Goal: Information Seeking & Learning: Understand process/instructions

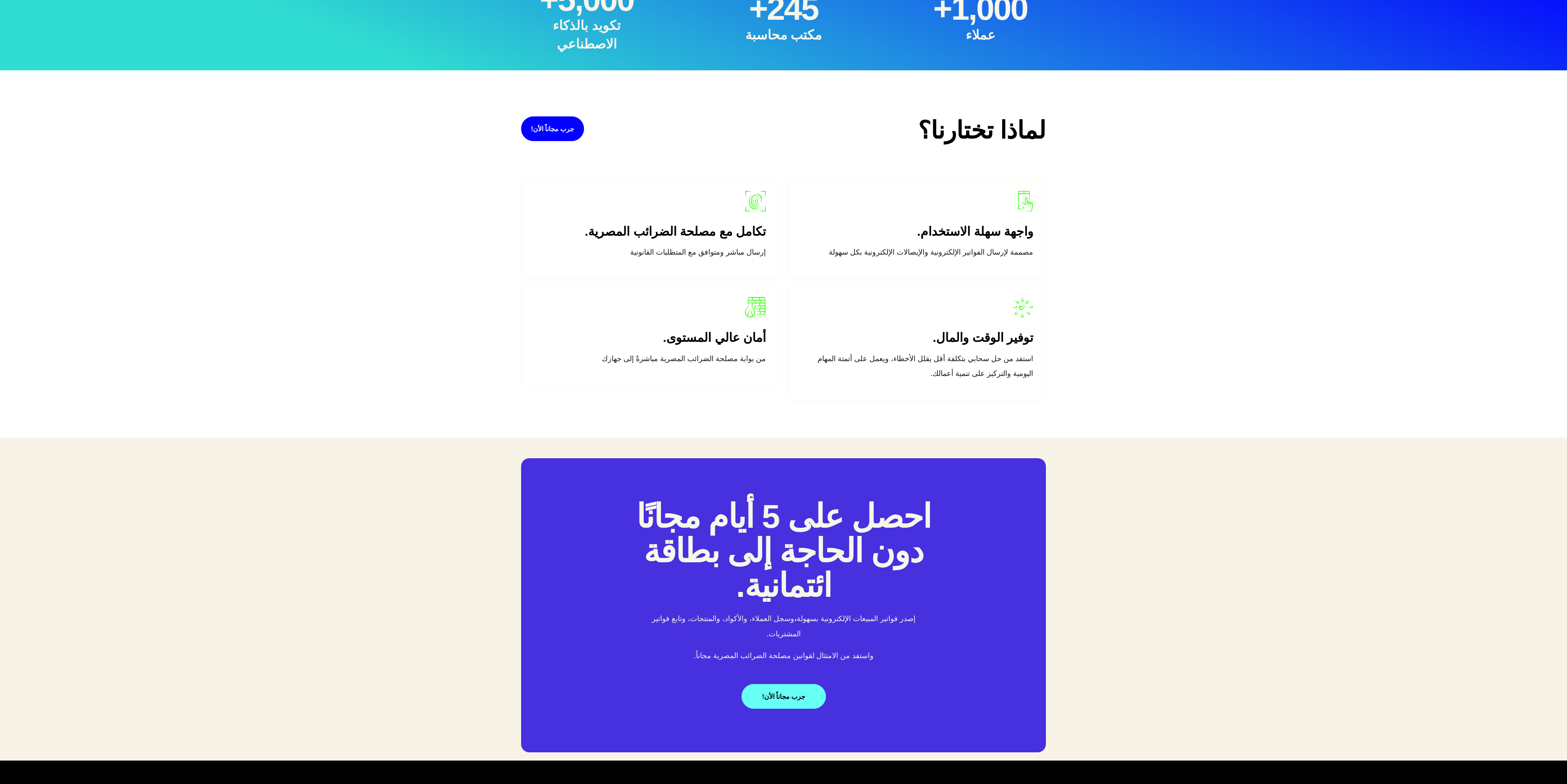
scroll to position [1359, 0]
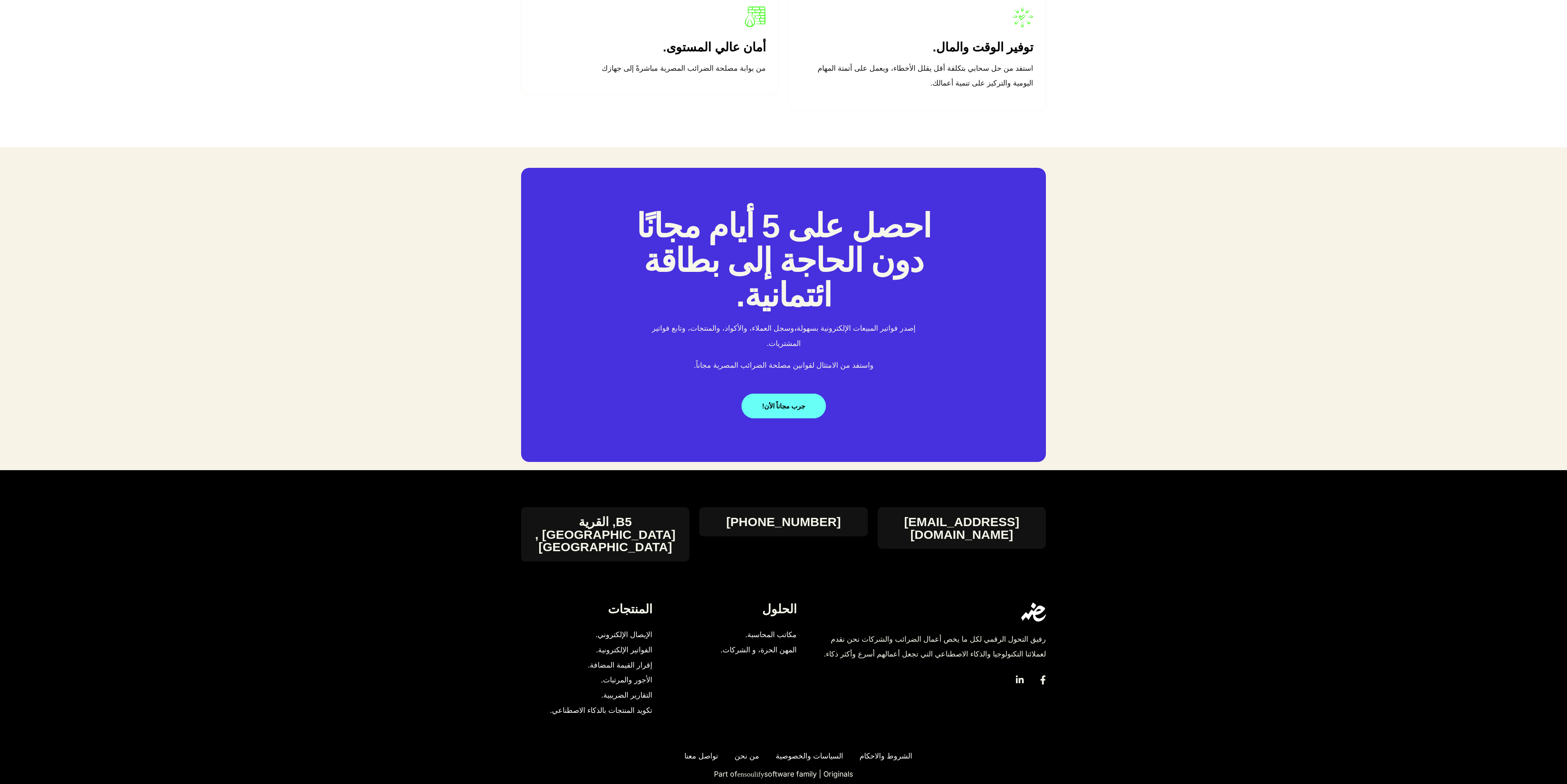
click at [783, 392] on span "السياسات والخصوصية" at bounding box center [807, 756] width 72 height 15
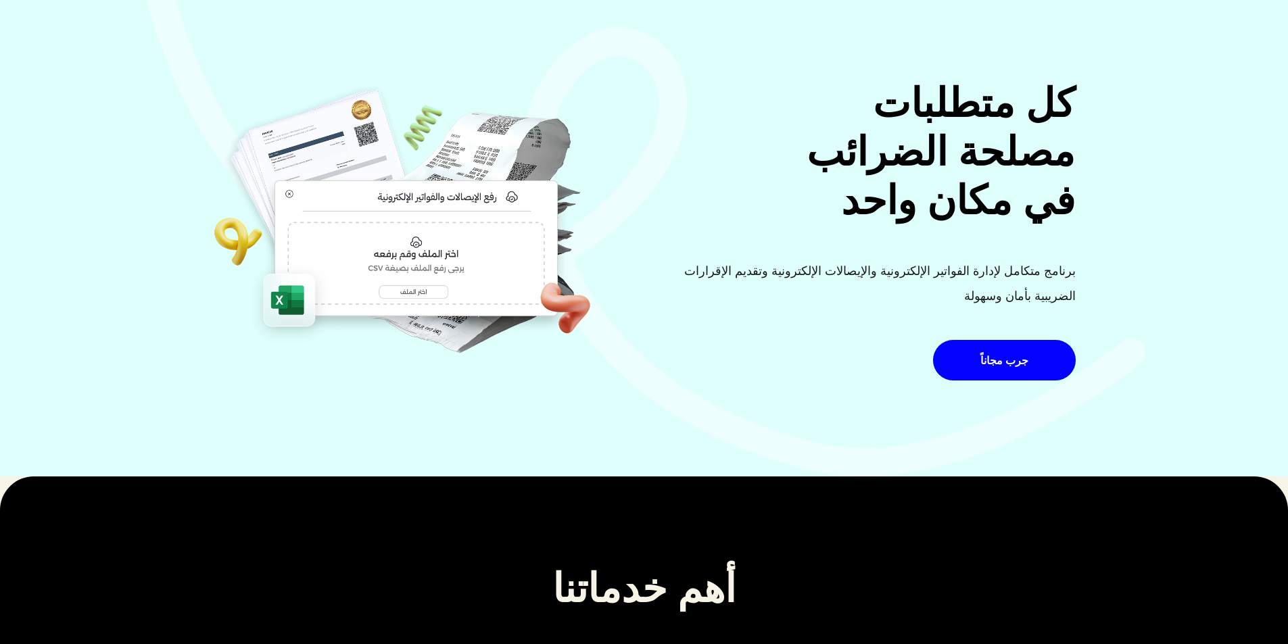
scroll to position [0, 0]
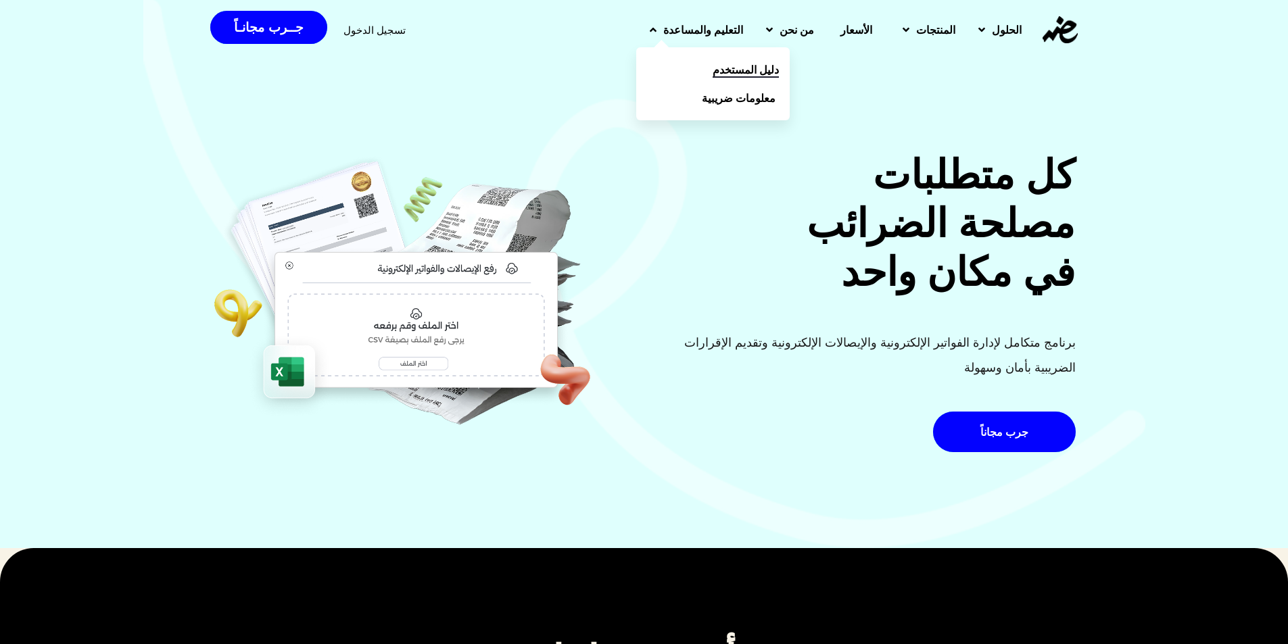
click at [730, 73] on span "دليل المستخدم" at bounding box center [746, 70] width 66 height 16
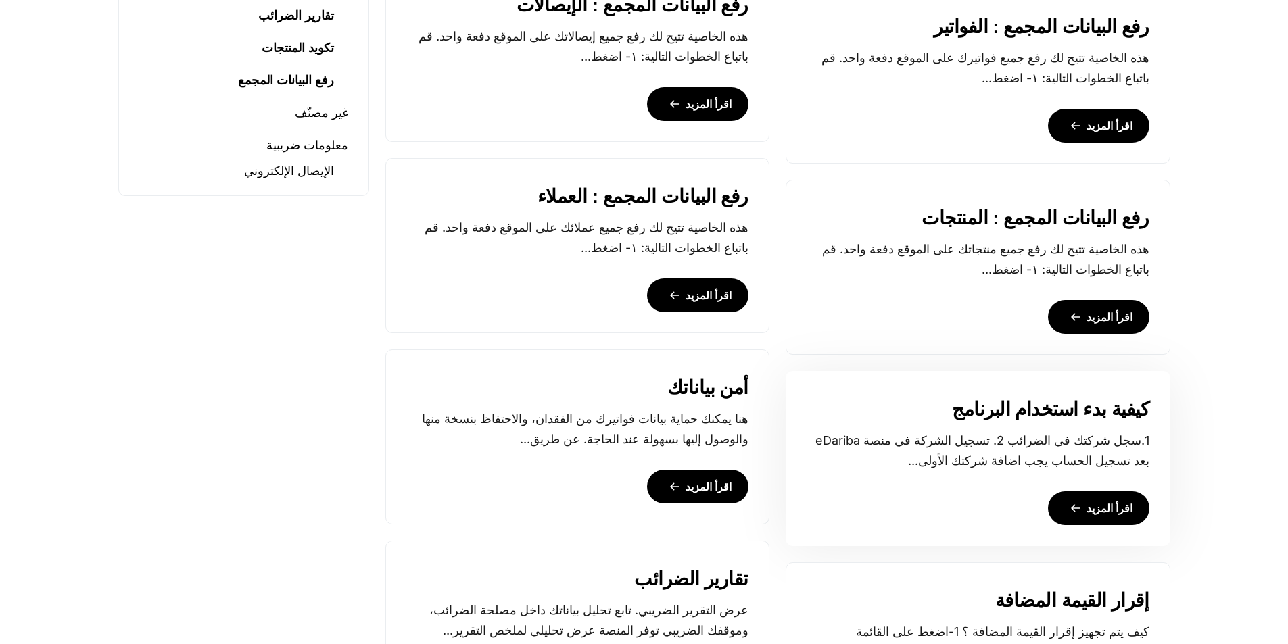
scroll to position [879, 0]
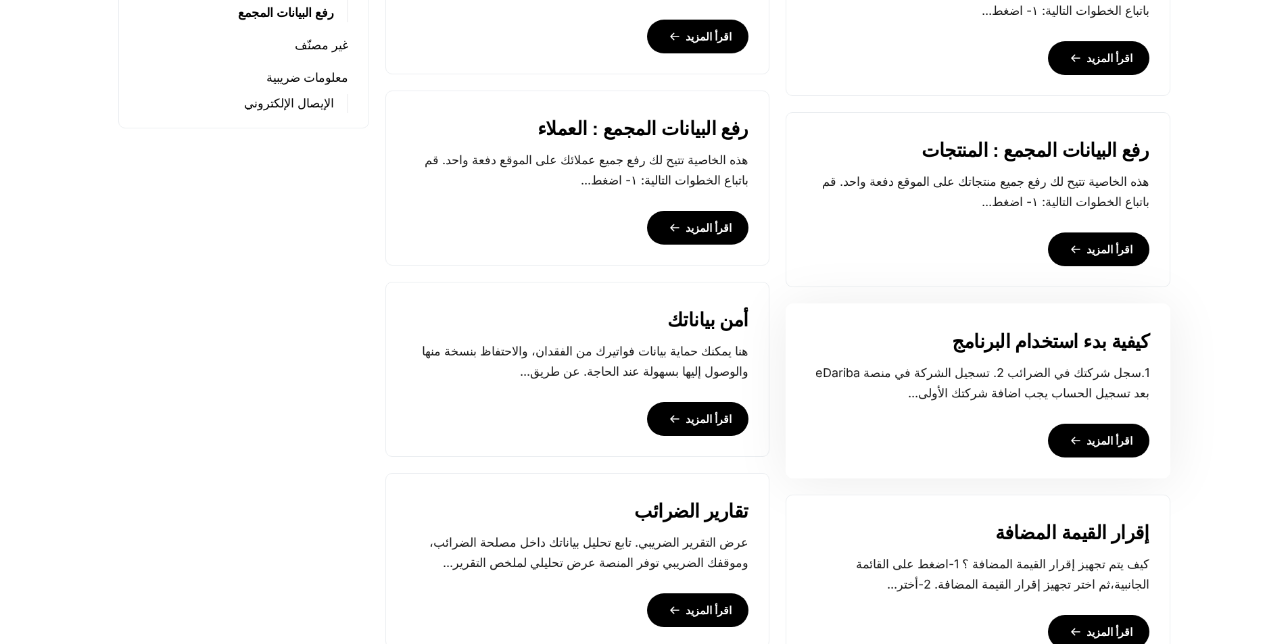
click at [1047, 347] on link "كيفية بدء استخدام البرنامج" at bounding box center [1050, 342] width 197 height 22
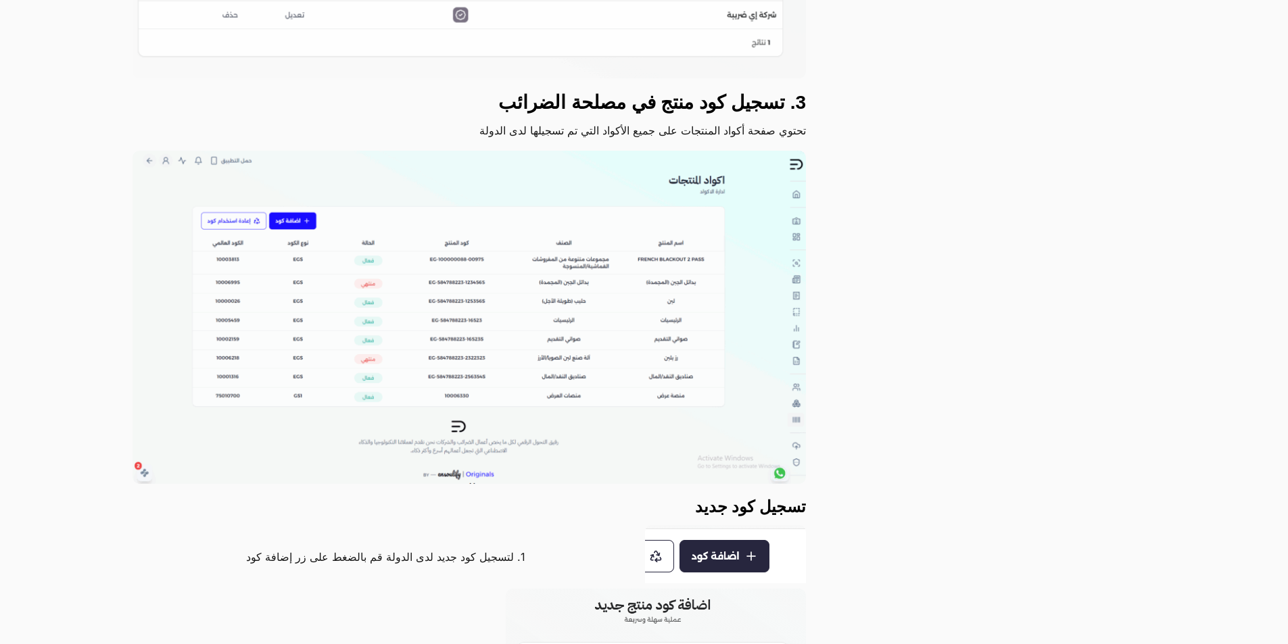
scroll to position [1690, 0]
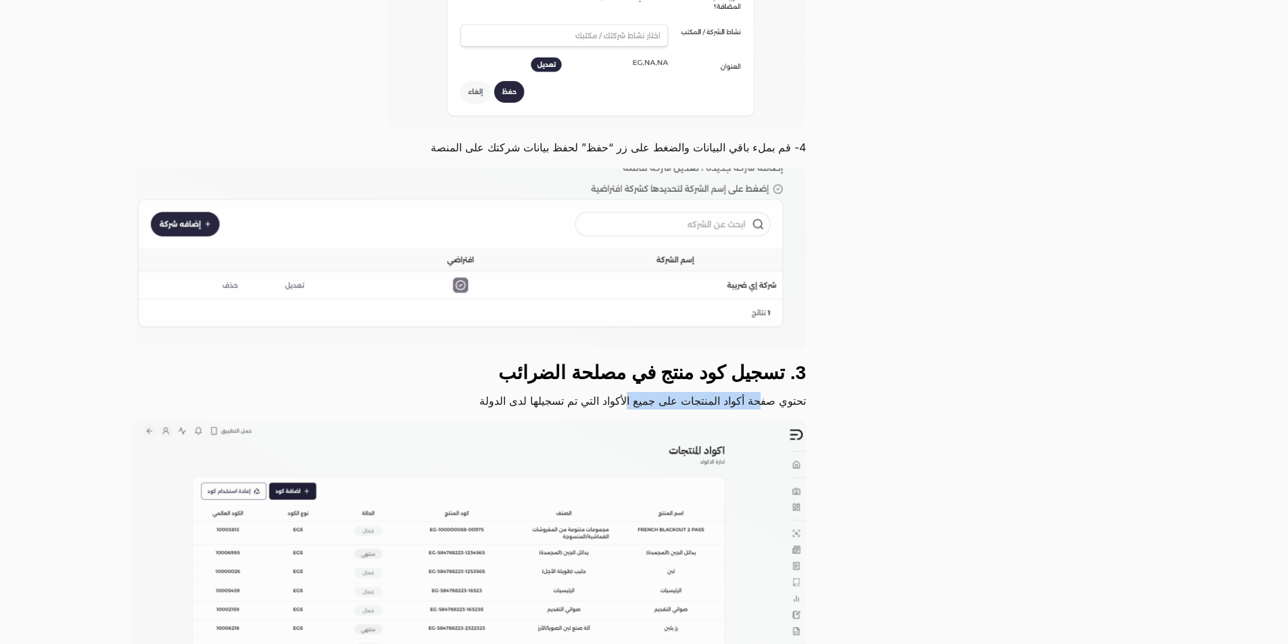
drag, startPoint x: 751, startPoint y: 400, endPoint x: 629, endPoint y: 400, distance: 122.4
click at [629, 400] on p "تحتوي صفحة أكواد المنتجات على جميع الأكواد التي تم تسجيلها لدى الدولة" at bounding box center [469, 401] width 673 height 18
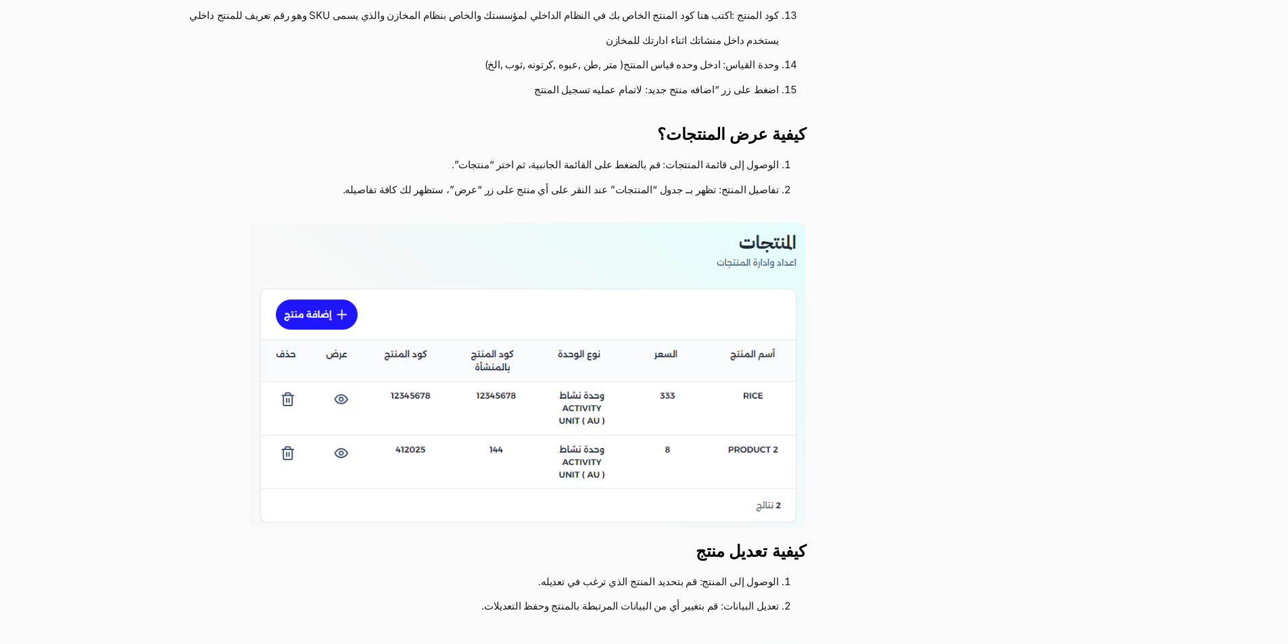
scroll to position [4327, 0]
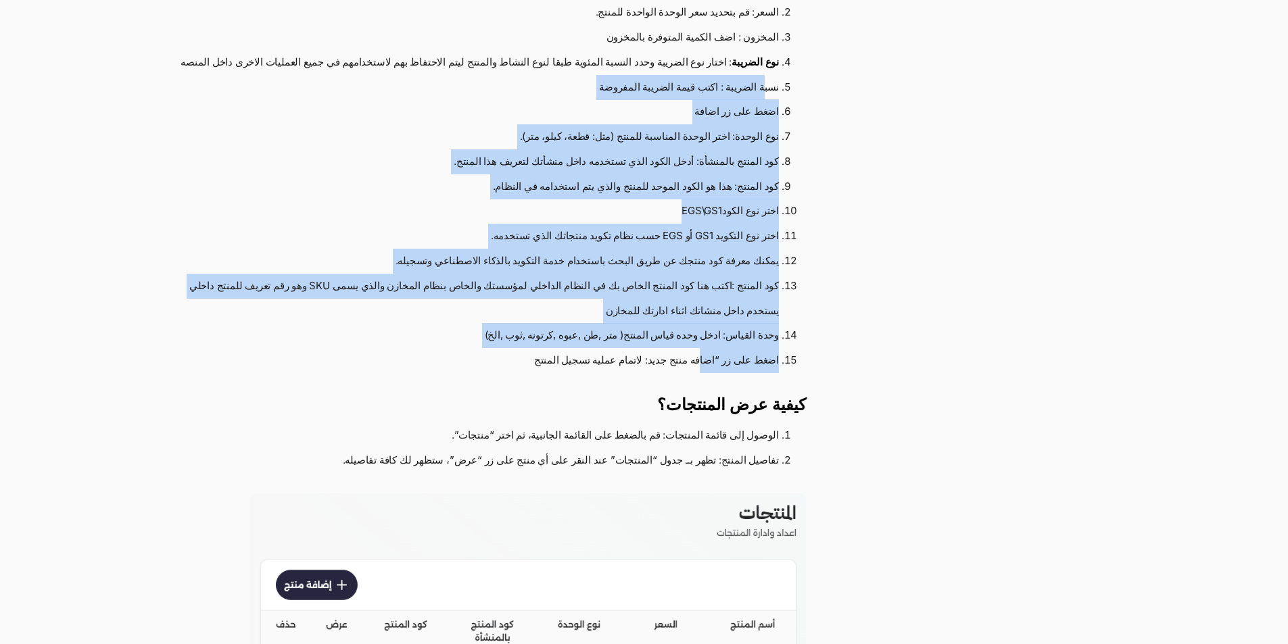
drag, startPoint x: 764, startPoint y: 83, endPoint x: 705, endPoint y: 356, distance: 279.6
click at [705, 358] on ol "اسم المنتج: أدخل الاسم الكامل والواضح للمنتج. السعر: قم بتحديد سعر الوحدة الواح…" at bounding box center [469, 174] width 673 height 398
click at [698, 281] on li "كود المنتج :اكتب هنا كود المنتج الخاص بك في النظام الداخلي لمؤسستك والخاص بنظام…" at bounding box center [468, 299] width 621 height 50
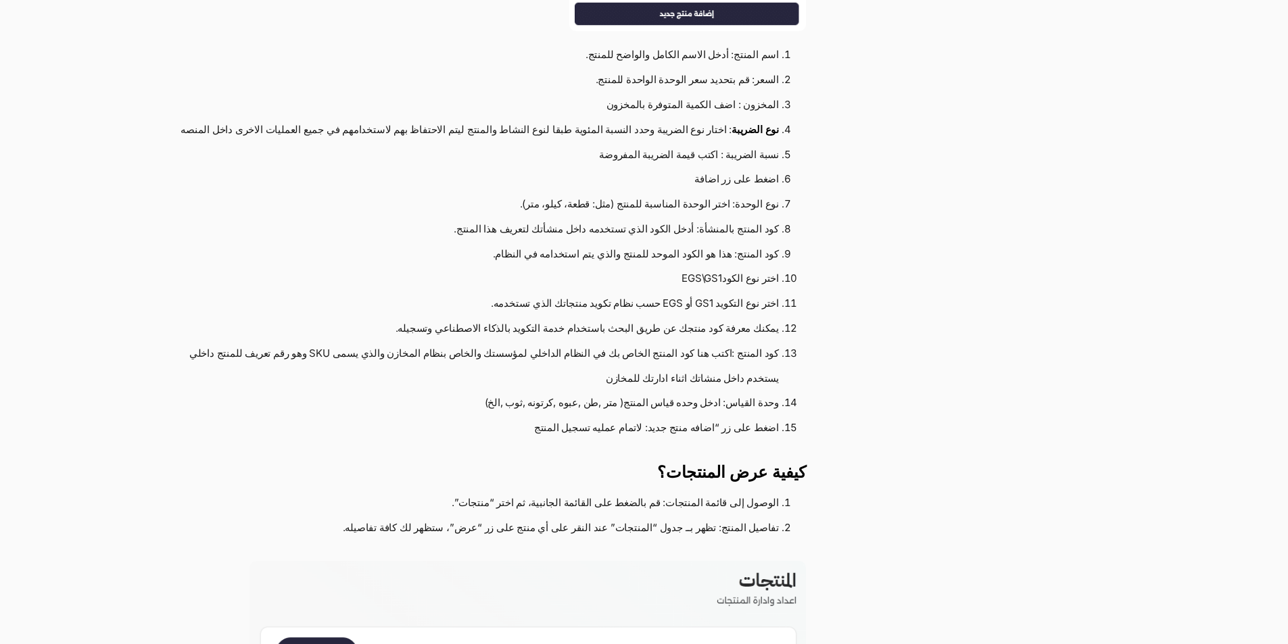
scroll to position [4192, 0]
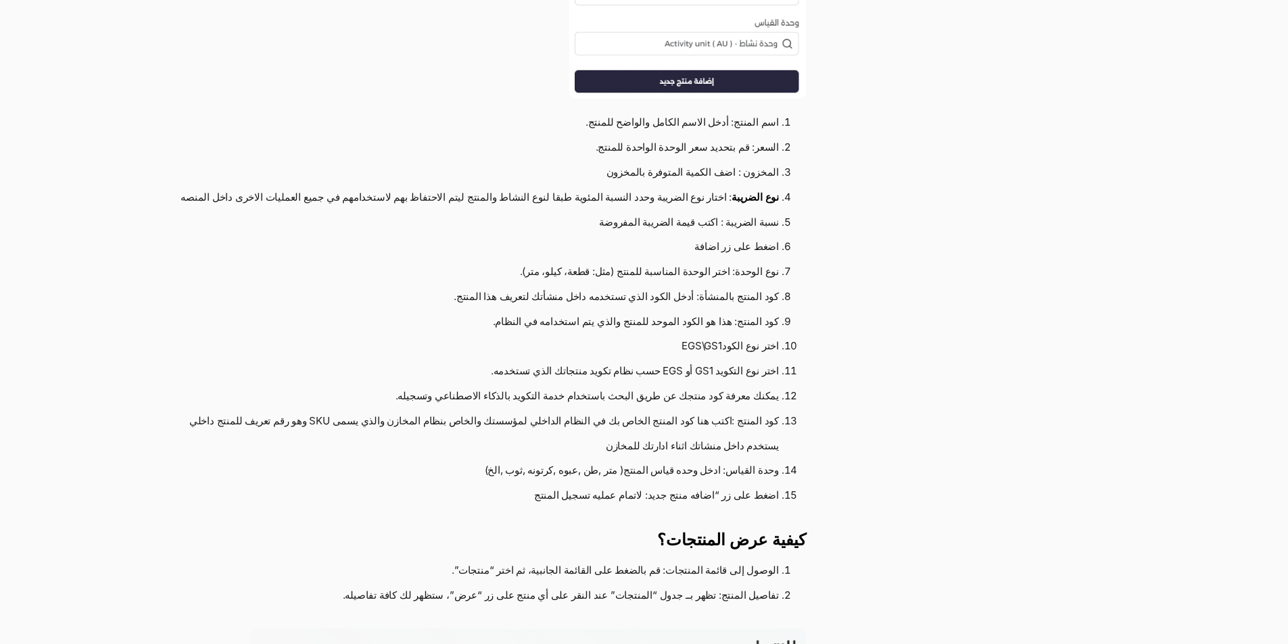
click at [684, 278] on li "نوع الوحدة: اختر الوحدة المناسبة للمنتج (مثل: قطعة، كيلو، متر)." at bounding box center [468, 272] width 621 height 25
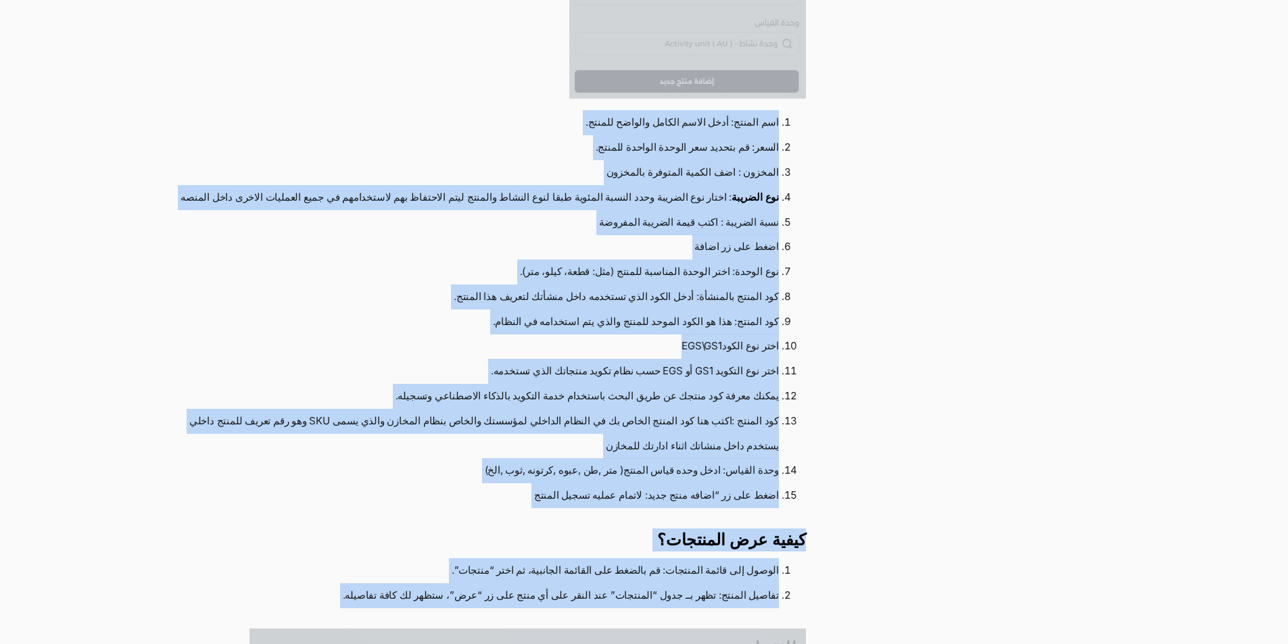
copy body "Skip to content الحلول مكاتب المحاسبة الشركات والمكاتب المنتجات تكويد المنتجات …"
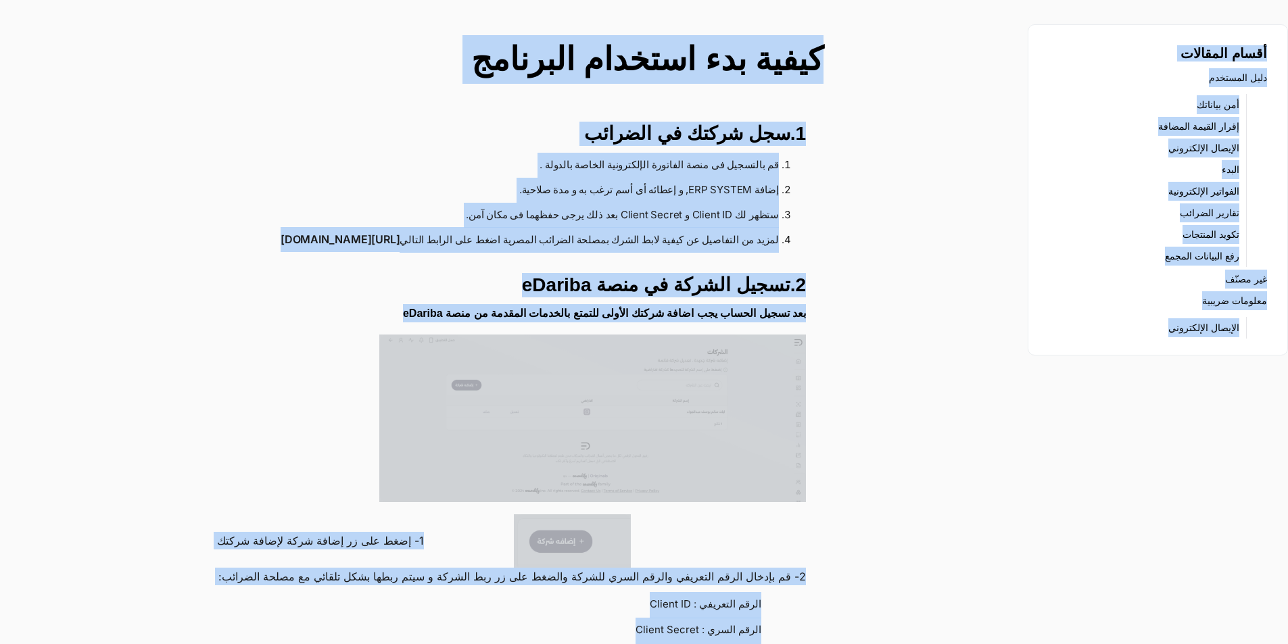
scroll to position [0, 0]
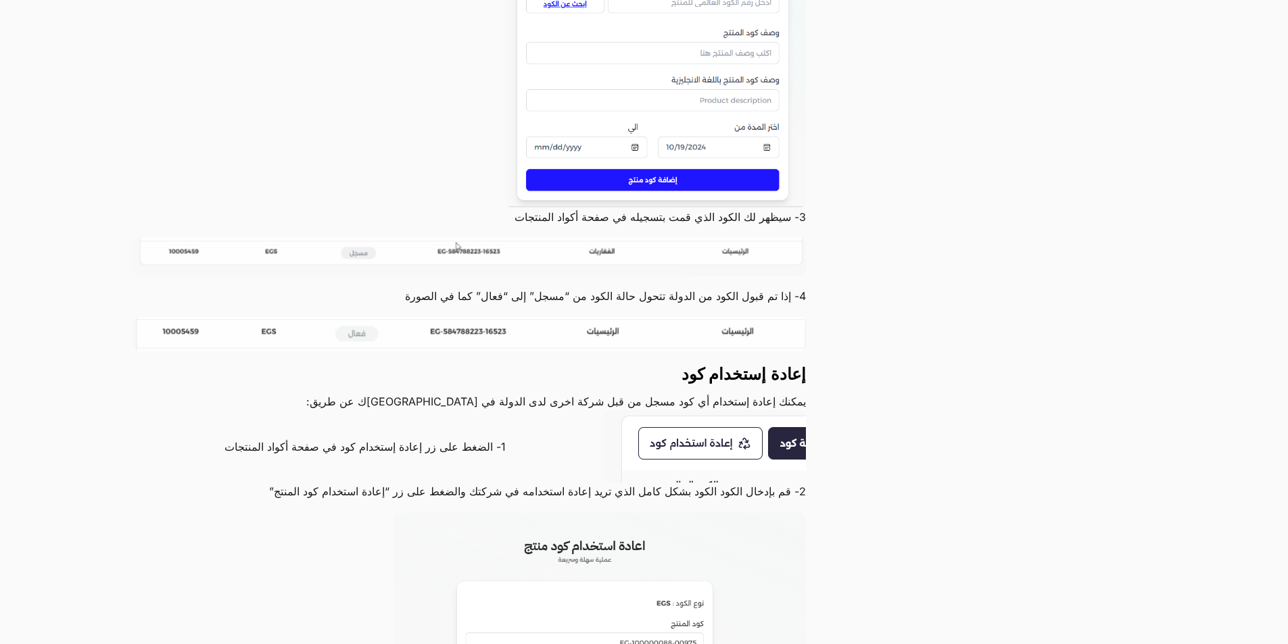
scroll to position [2231, 0]
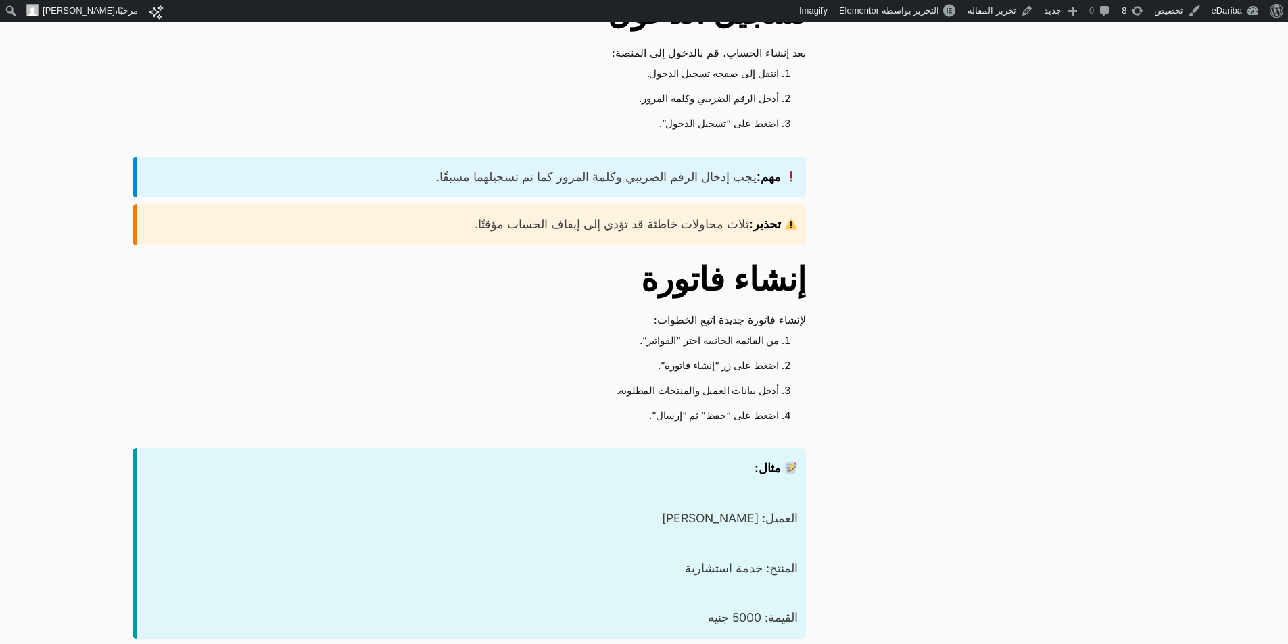
scroll to position [811, 0]
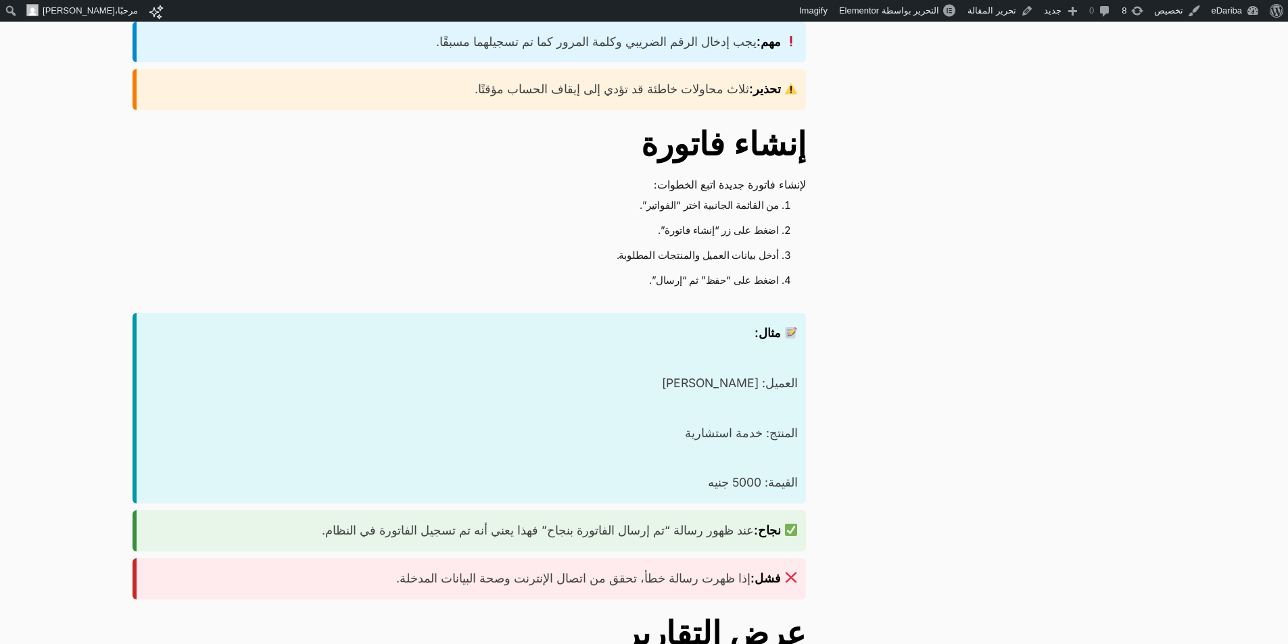
click at [746, 357] on div "مثال: العميل: أحمد محمد المنتج: خدمة استشارية القيمة: 5000 جنيه" at bounding box center [469, 408] width 673 height 191
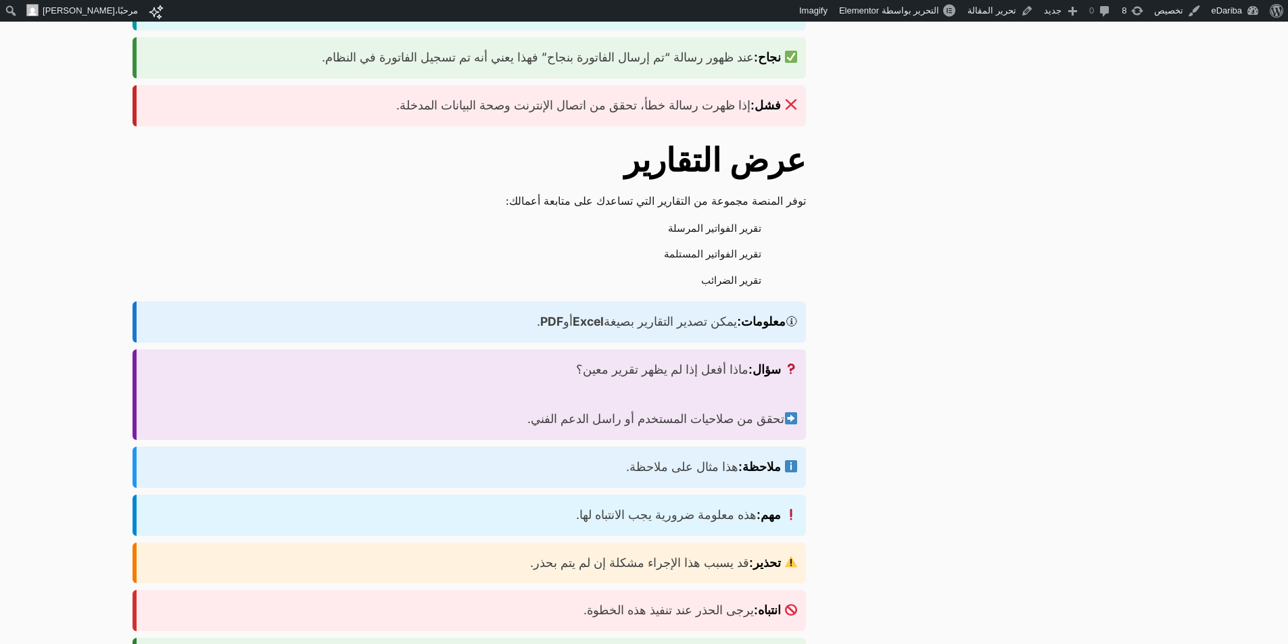
scroll to position [1352, 0]
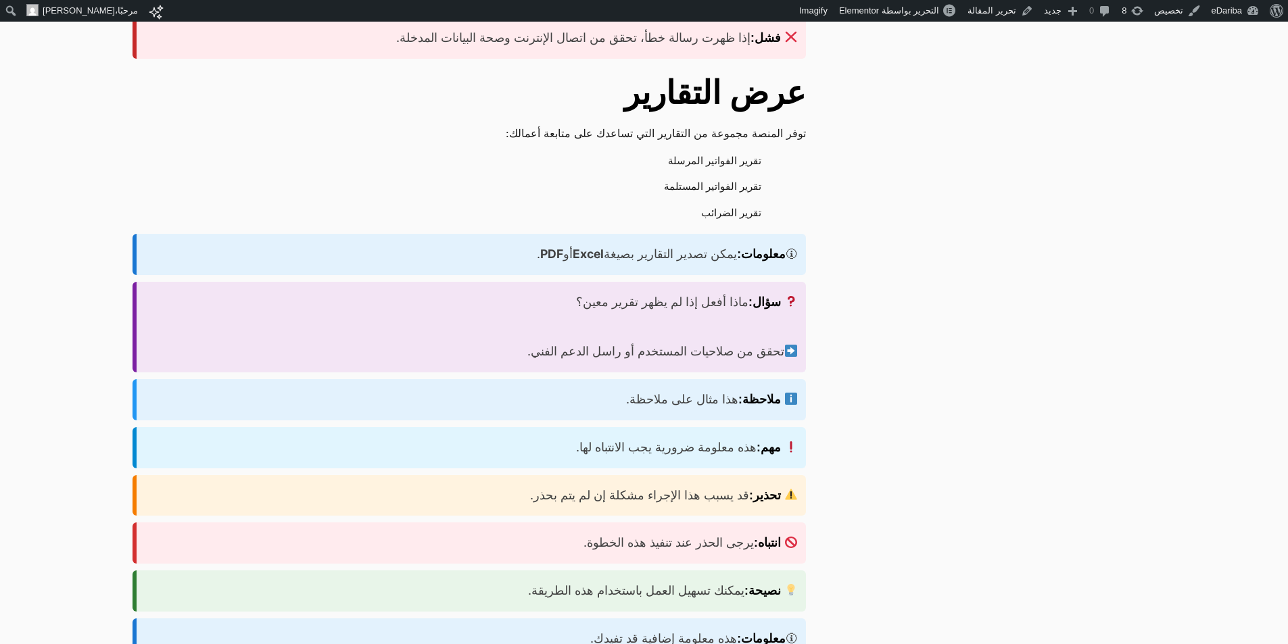
click at [748, 393] on strong "ملاحظة:" at bounding box center [759, 400] width 43 height 14
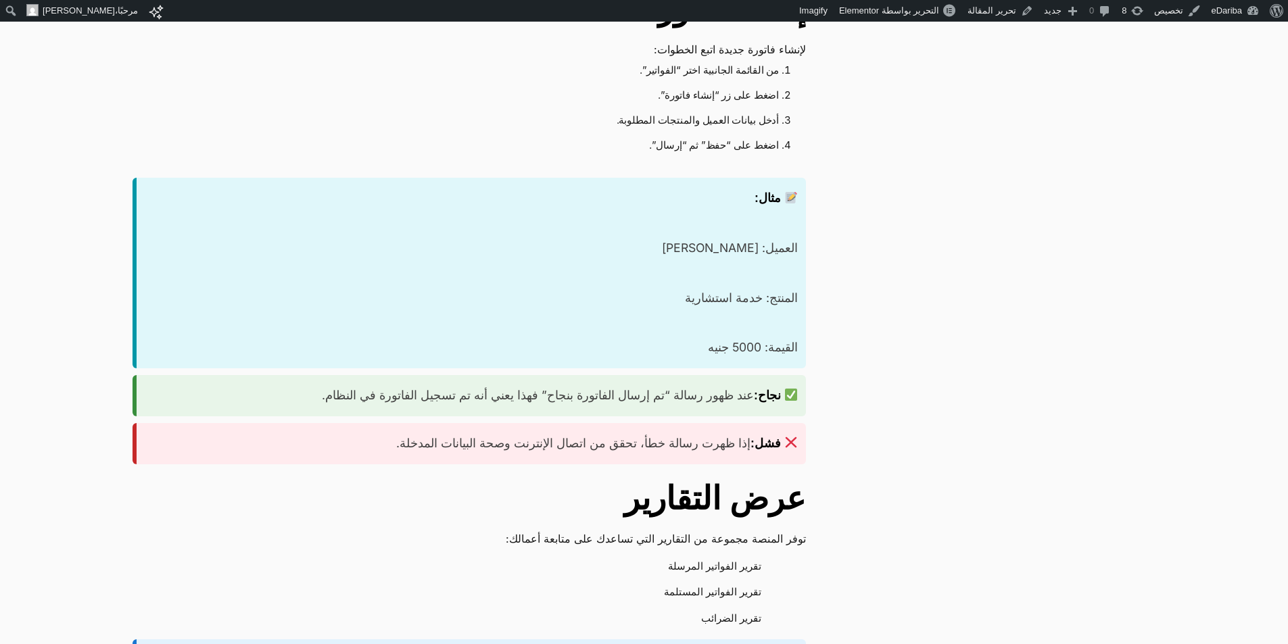
scroll to position [1014, 0]
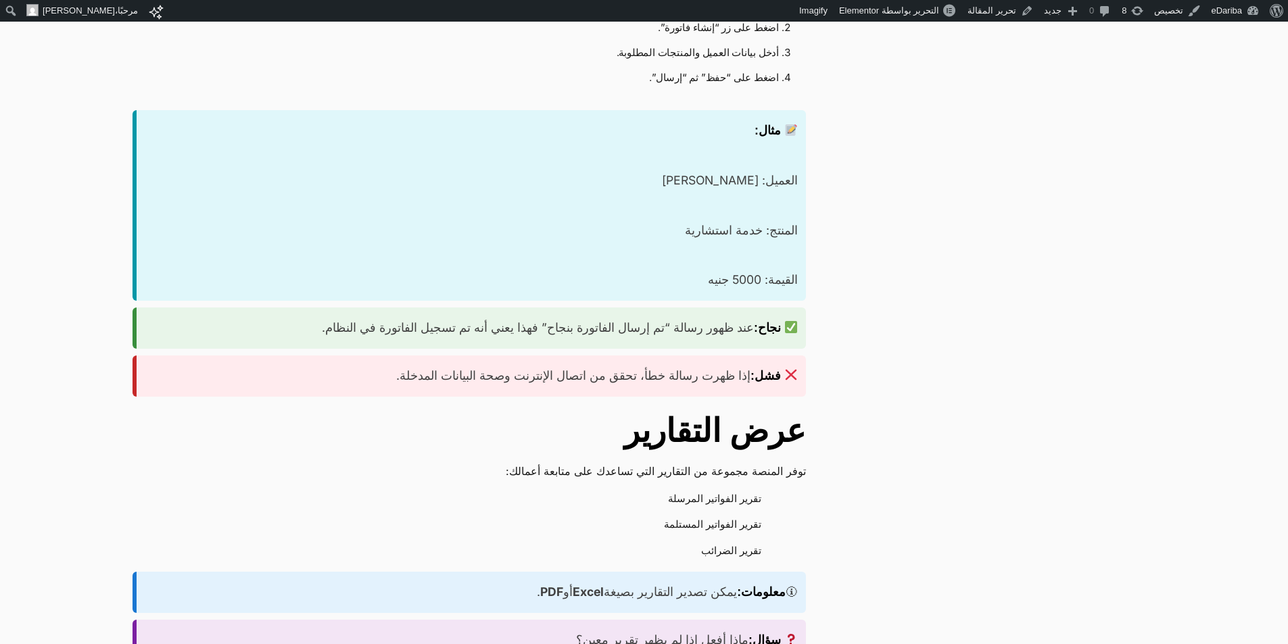
click at [775, 462] on p "توفر المنصة مجموعة من التقارير التي تساعدك على متابعة أعمالك:" at bounding box center [469, 471] width 673 height 18
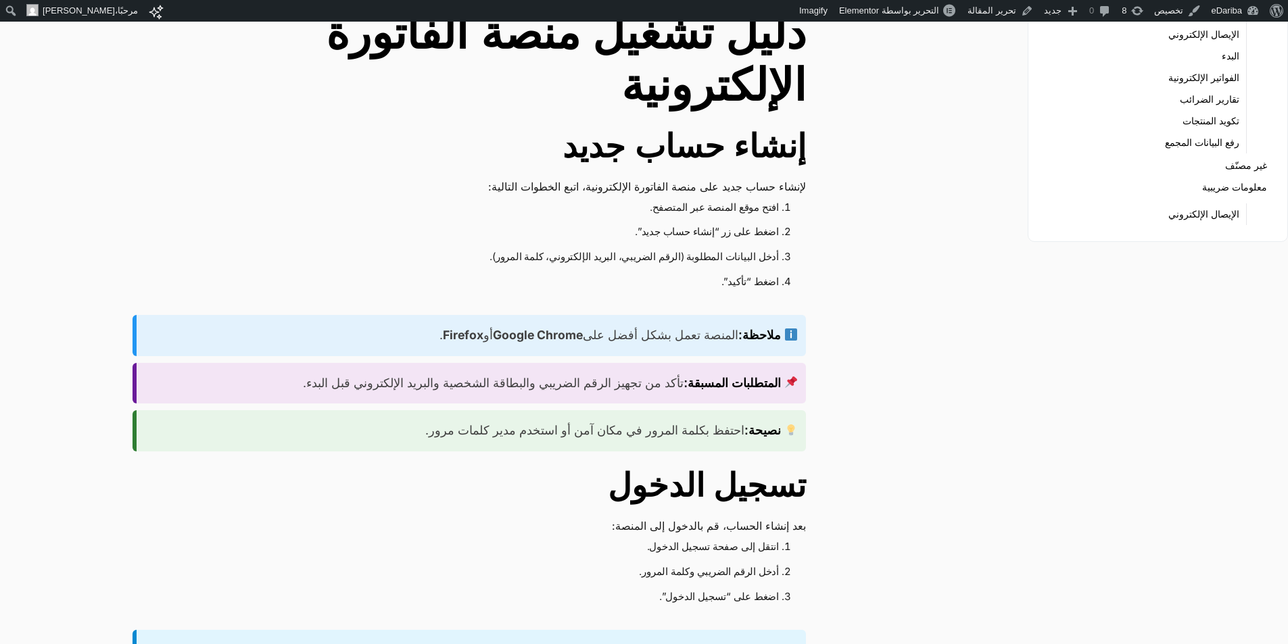
scroll to position [0, 0]
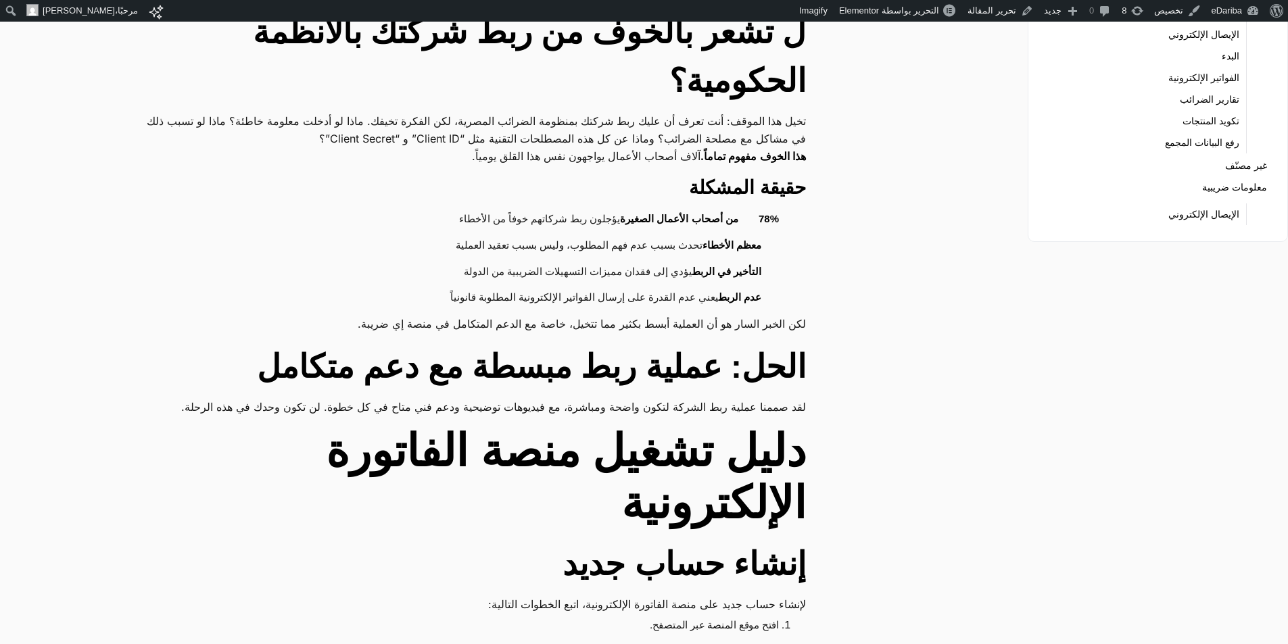
scroll to position [68, 0]
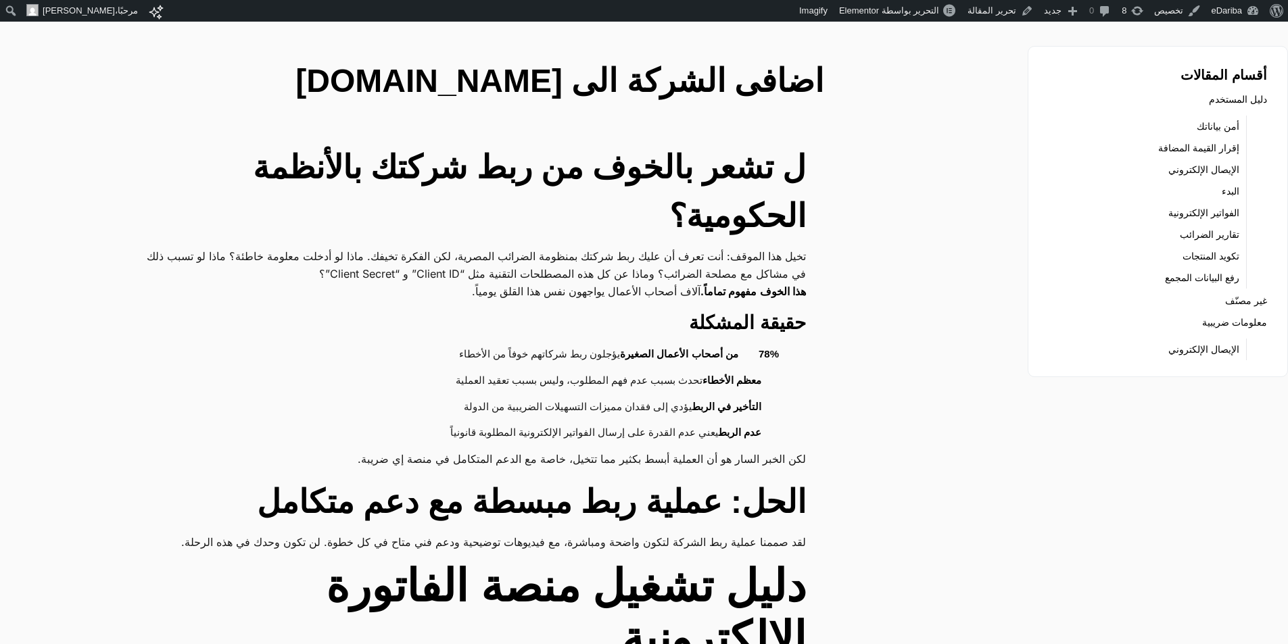
click at [698, 348] on strong "78% من أصحاب الأعمال الصغيرة" at bounding box center [699, 353] width 159 height 11
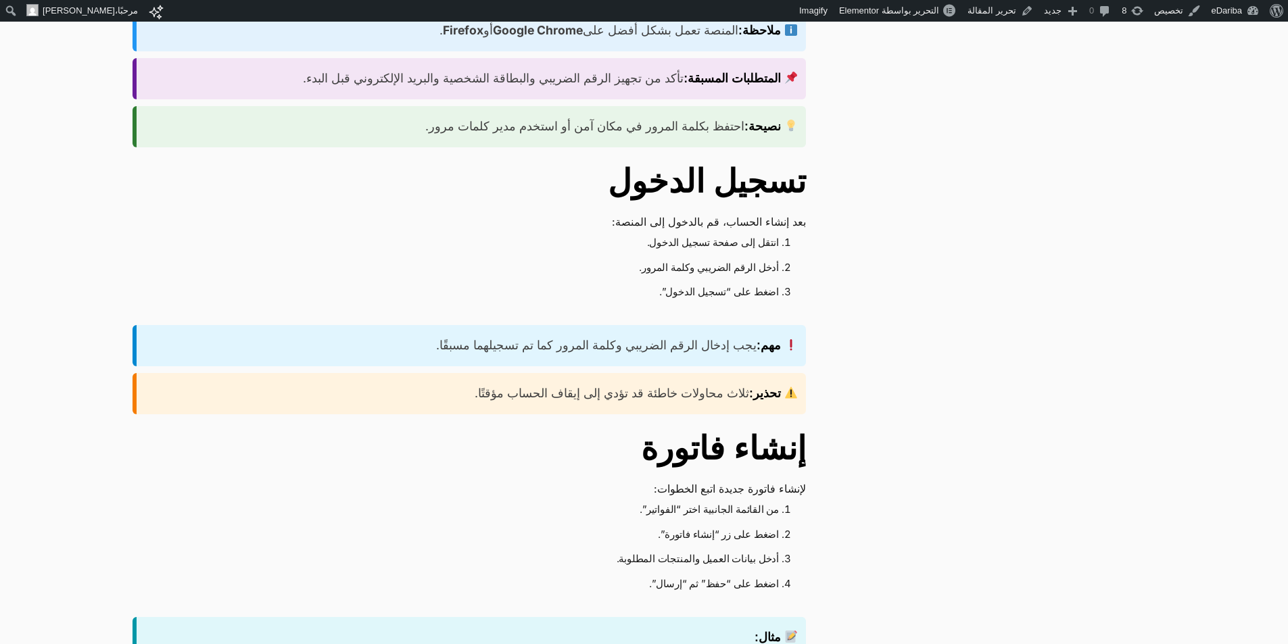
scroll to position [1082, 0]
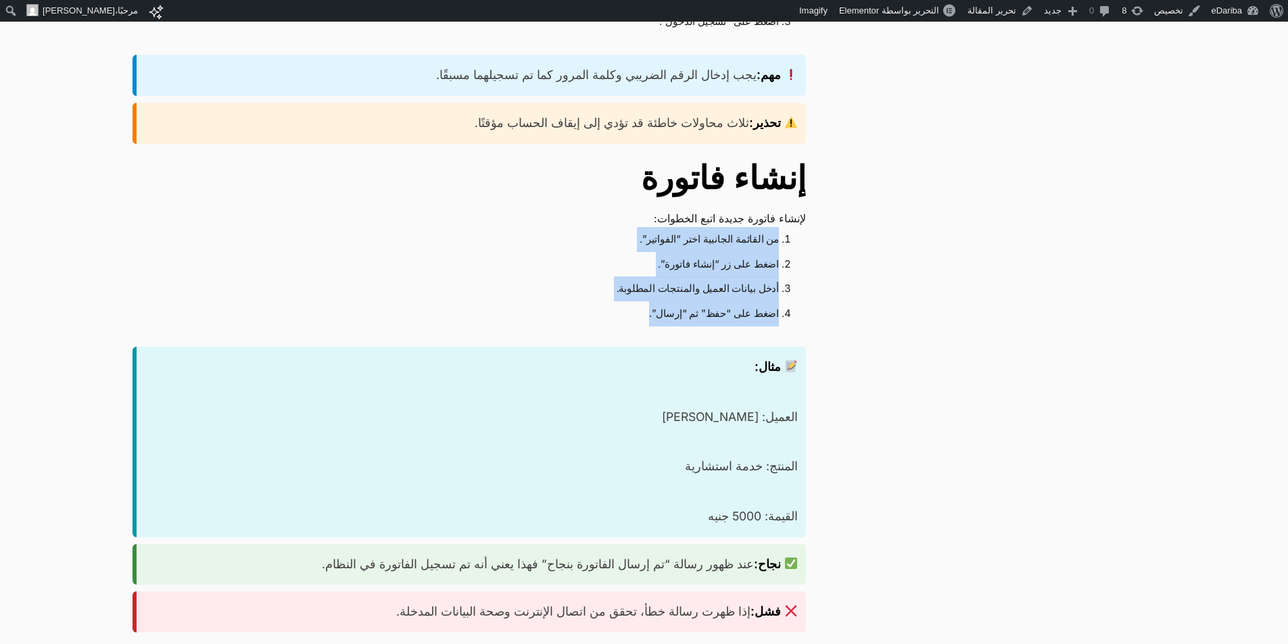
drag, startPoint x: 727, startPoint y: 238, endPoint x: 657, endPoint y: 310, distance: 100.9
click at [657, 310] on ol "من القائمة الجانبية اختر “الفواتير”. اضغط على زر “إنشاء فاتورة”. أدخل بيانات ال…" at bounding box center [469, 276] width 673 height 99
click at [722, 245] on li "من القائمة الجانبية اختر “الفواتير”." at bounding box center [468, 239] width 621 height 25
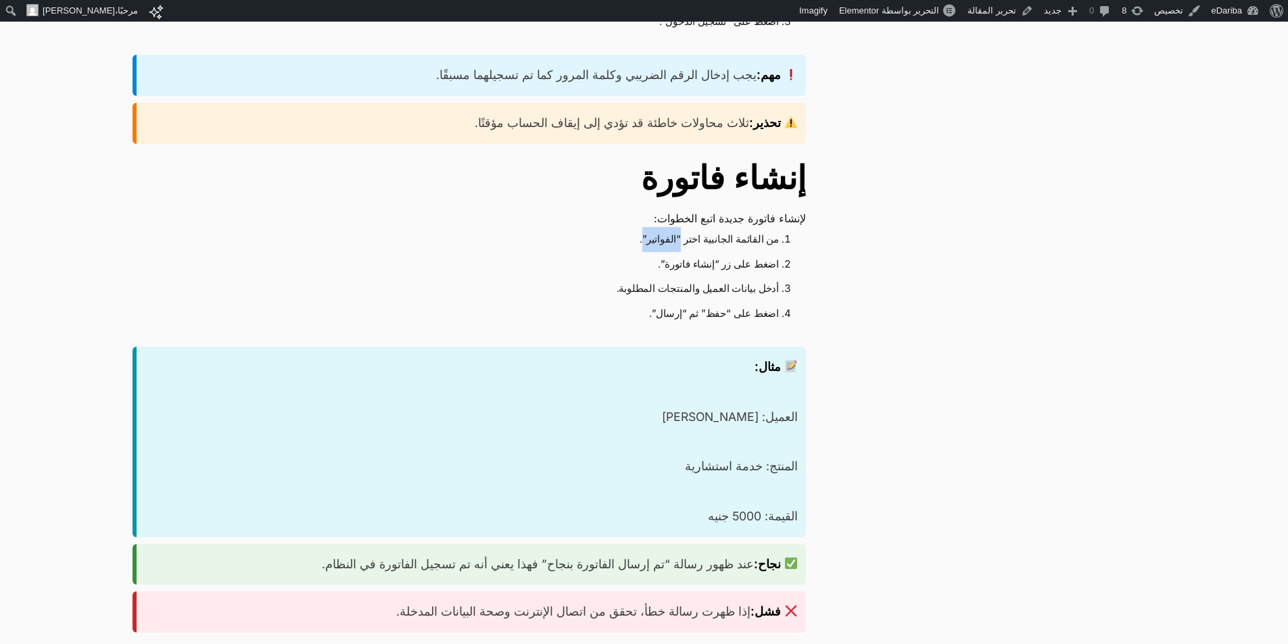
drag, startPoint x: 690, startPoint y: 245, endPoint x: 659, endPoint y: 245, distance: 30.4
click at [659, 245] on li "من القائمة الجانبية اختر “الفواتير”." at bounding box center [468, 239] width 621 height 25
click at [998, 6] on link "تحرير المقالة" at bounding box center [1000, 11] width 76 height 22
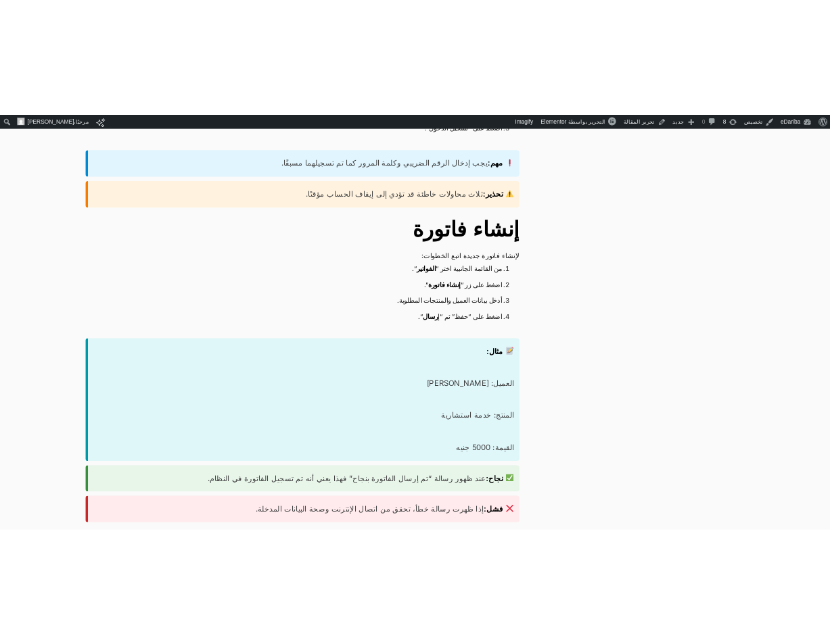
scroll to position [1149, 0]
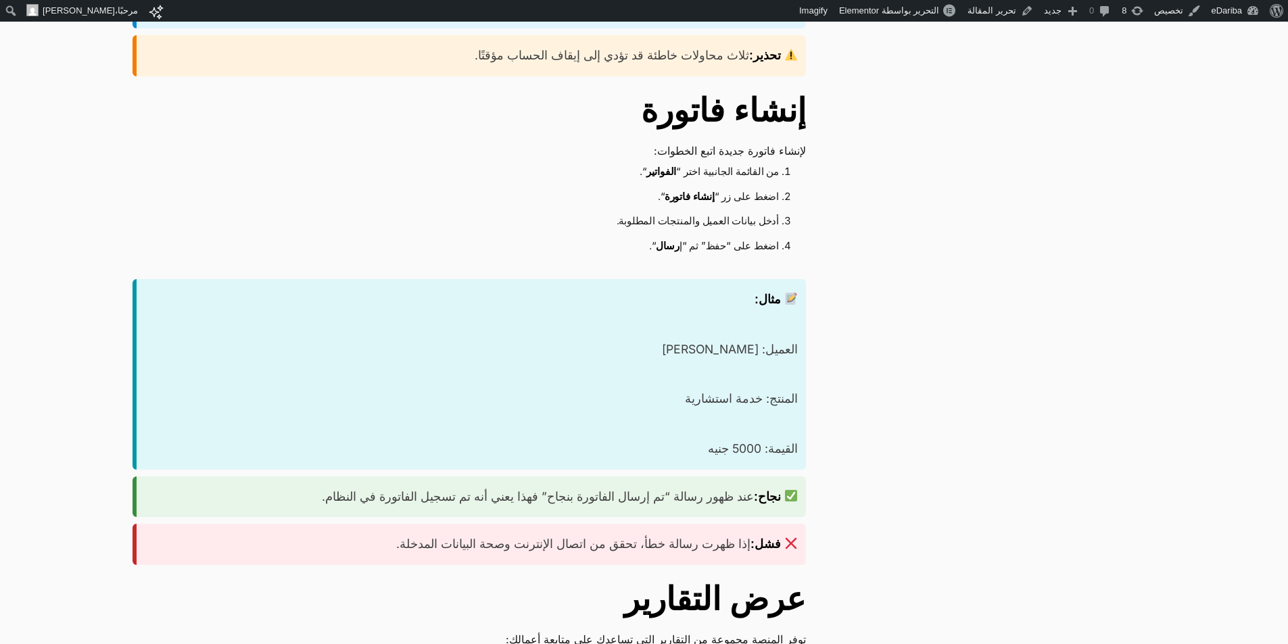
click at [761, 412] on div "مثال: العميل: أحمد محمد المنتج: خدمة استشارية القيمة: 5000 جنيه" at bounding box center [469, 374] width 673 height 191
click at [760, 412] on div "مثال: العميل: أحمد محمد المنتج: خدمة استشارية القيمة: 5000 جنيه" at bounding box center [469, 374] width 673 height 191
click at [758, 387] on div "مثال: العميل: أحمد محمد المنتج: خدمة استشارية القيمة: 5000 جنيه" at bounding box center [469, 374] width 673 height 191
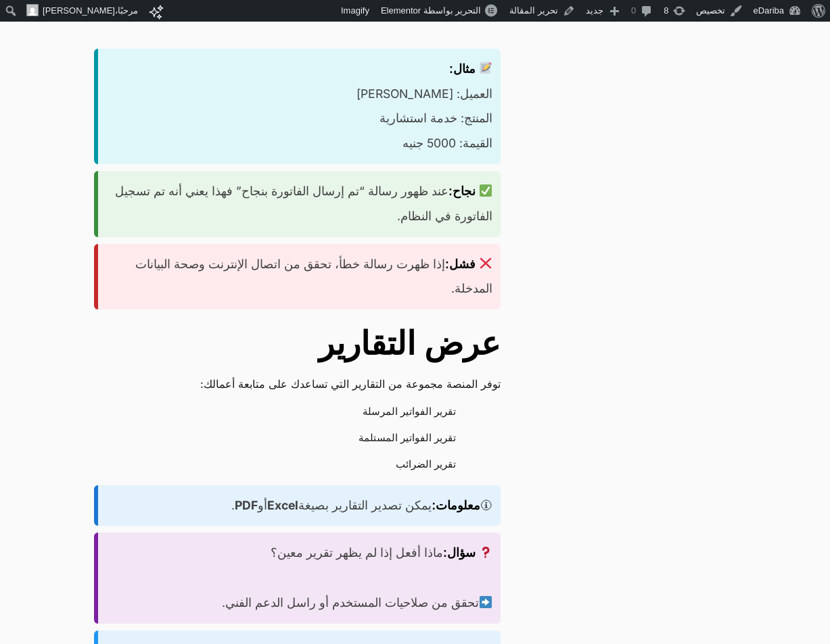
scroll to position [1690, 0]
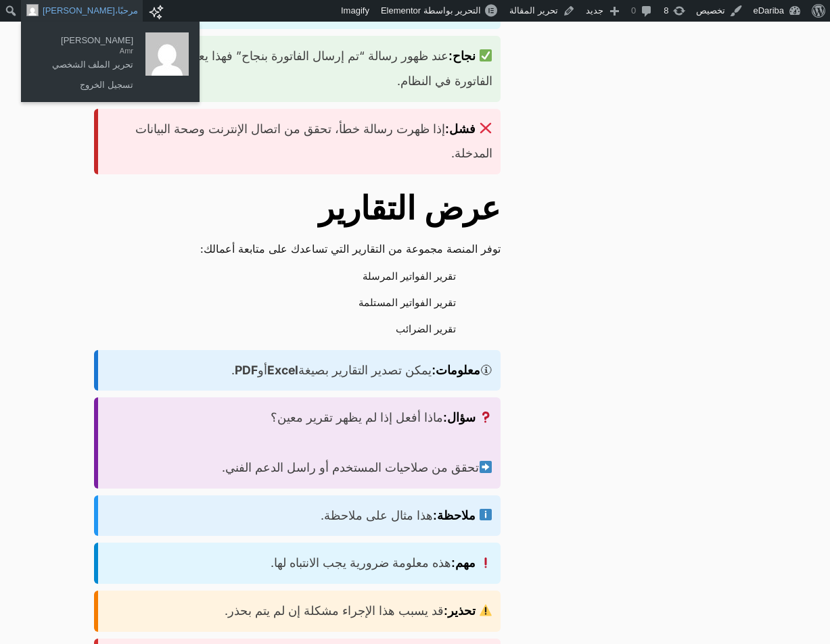
click at [94, 10] on span "Amr Mohamed" at bounding box center [79, 11] width 72 height 22
click at [116, 85] on link "تسجيل الخروج" at bounding box center [86, 85] width 108 height 18
